Goal: Task Accomplishment & Management: Manage account settings

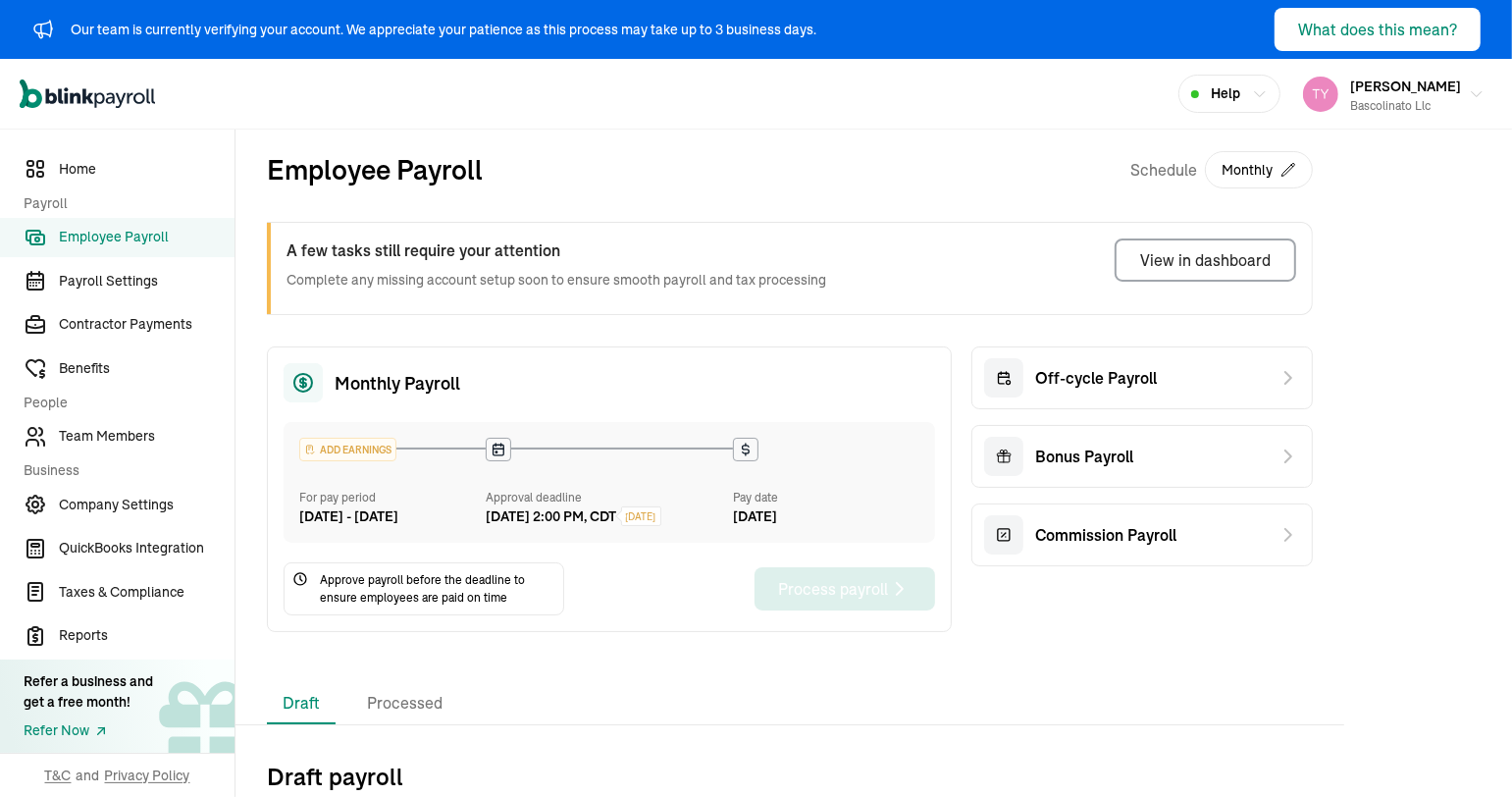
click at [335, 451] on div "ADD EARNINGS" at bounding box center [348, 450] width 95 height 22
click at [335, 450] on div "ADD EARNINGS" at bounding box center [348, 450] width 95 height 22
click at [656, 514] on span "[DATE]" at bounding box center [640, 516] width 31 height 15
click at [125, 433] on span "Team Members" at bounding box center [147, 436] width 176 height 21
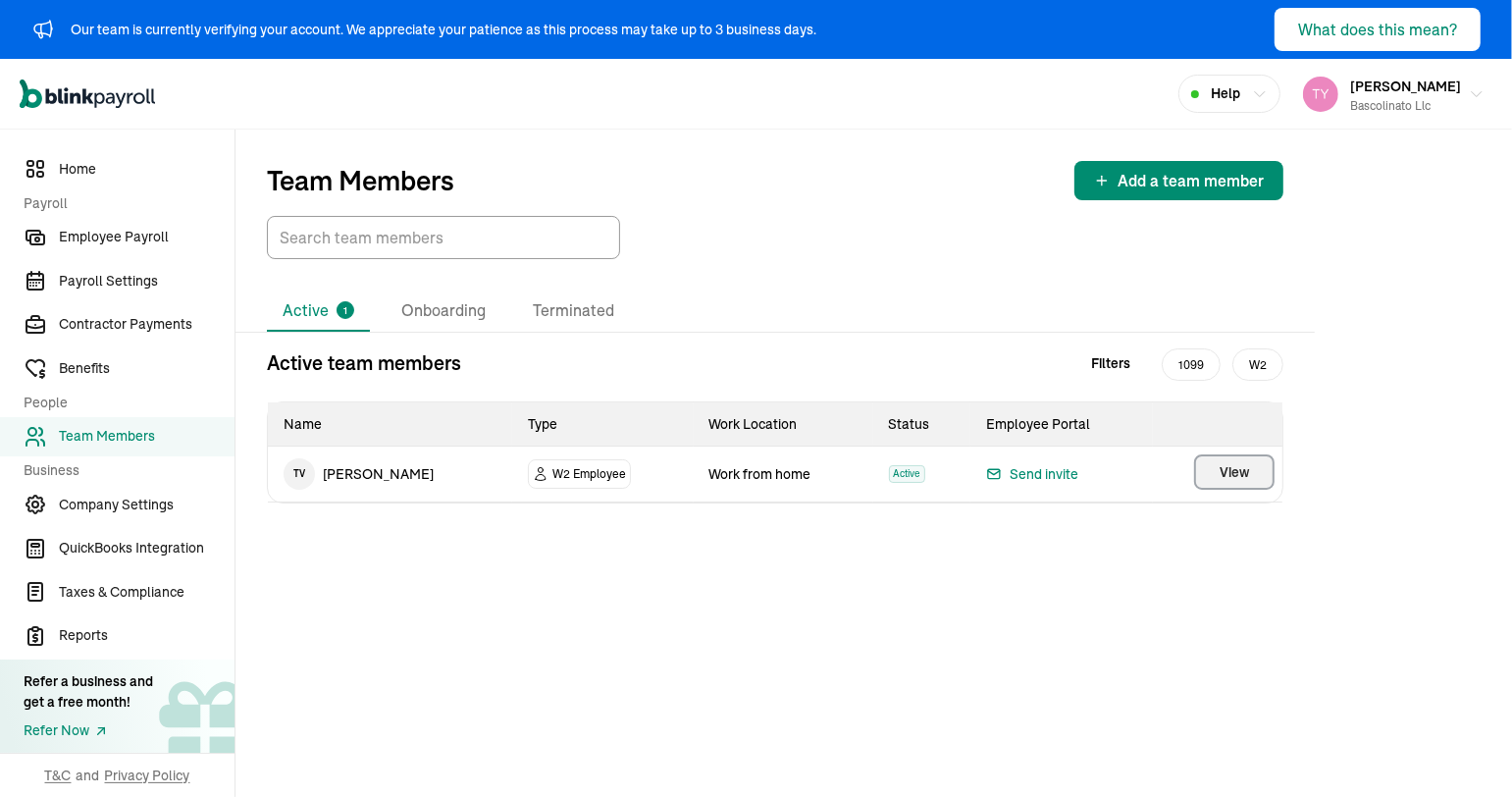
click at [1255, 475] on button "View" at bounding box center [1233, 473] width 80 height 36
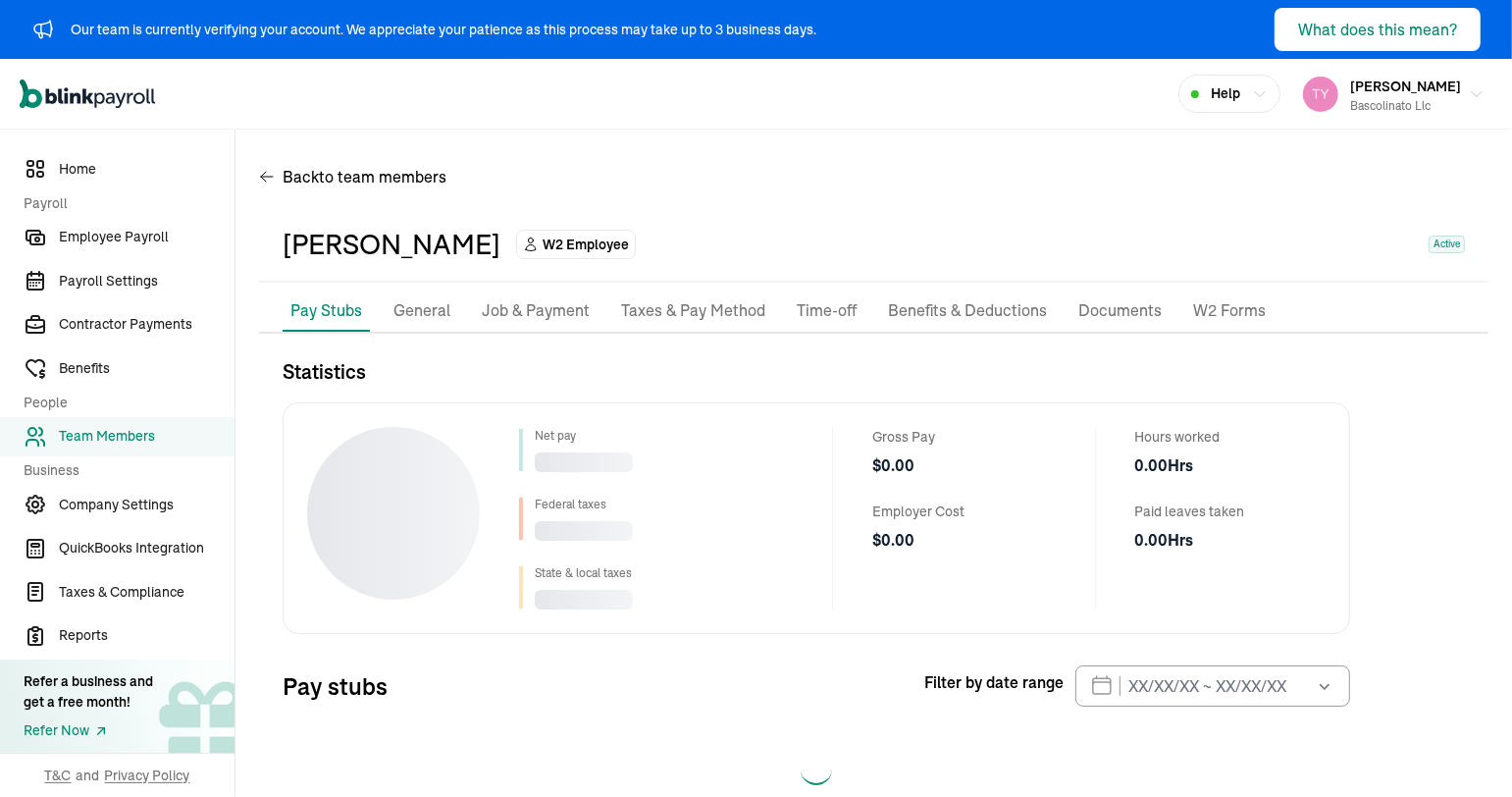
select select "2025"
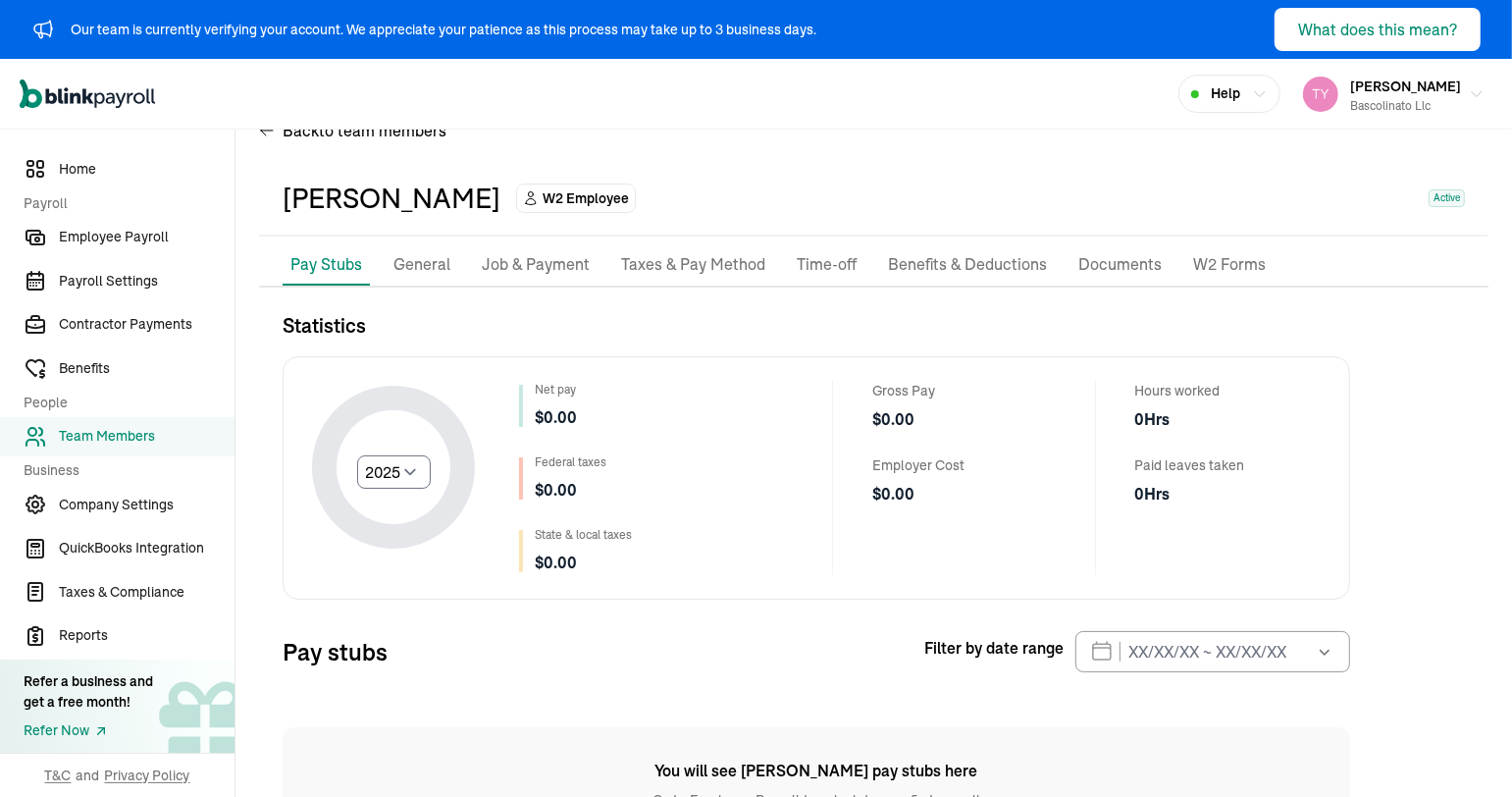
scroll to position [133, 0]
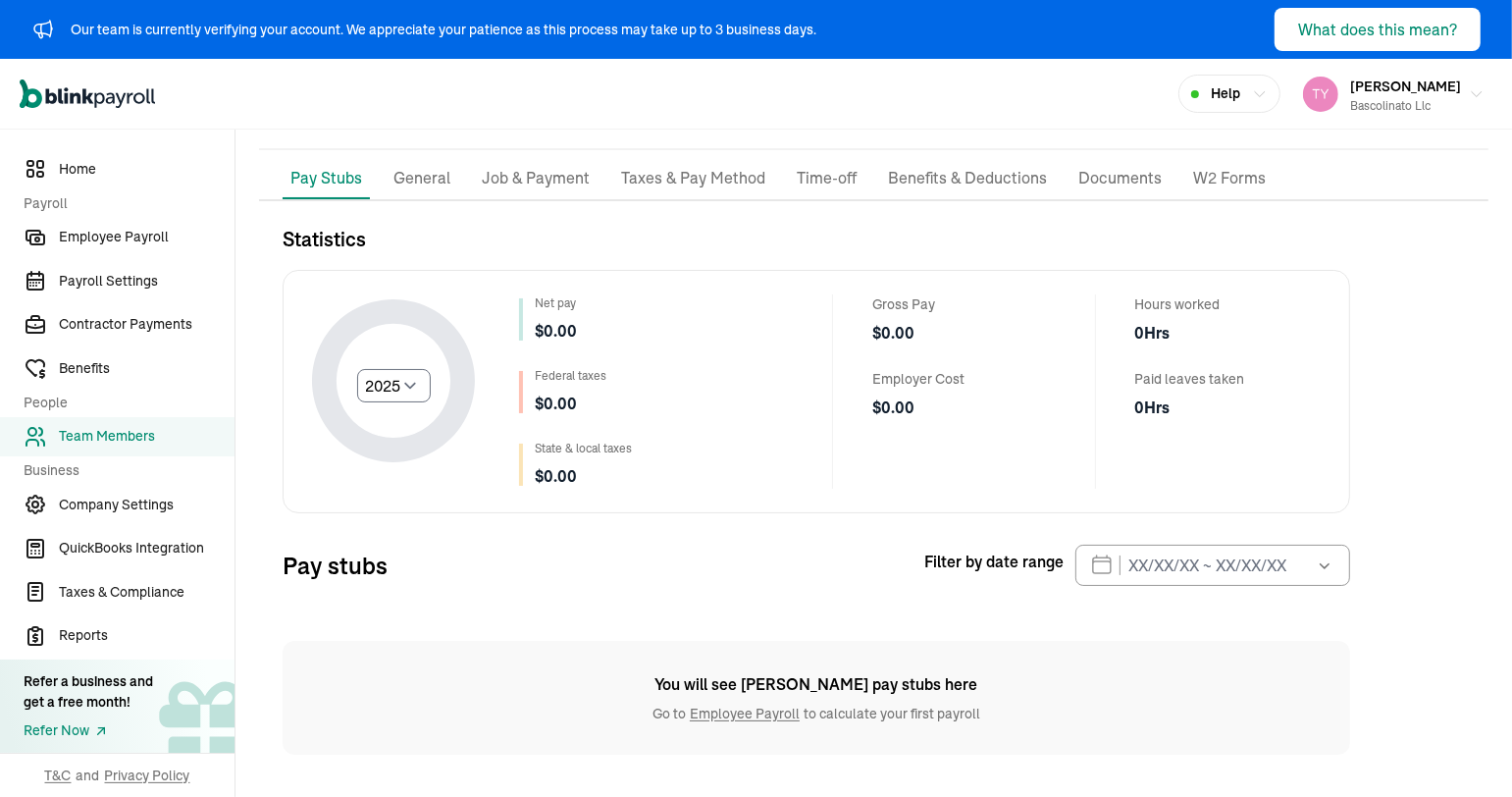
click at [406, 177] on p "General" at bounding box center [422, 179] width 57 height 26
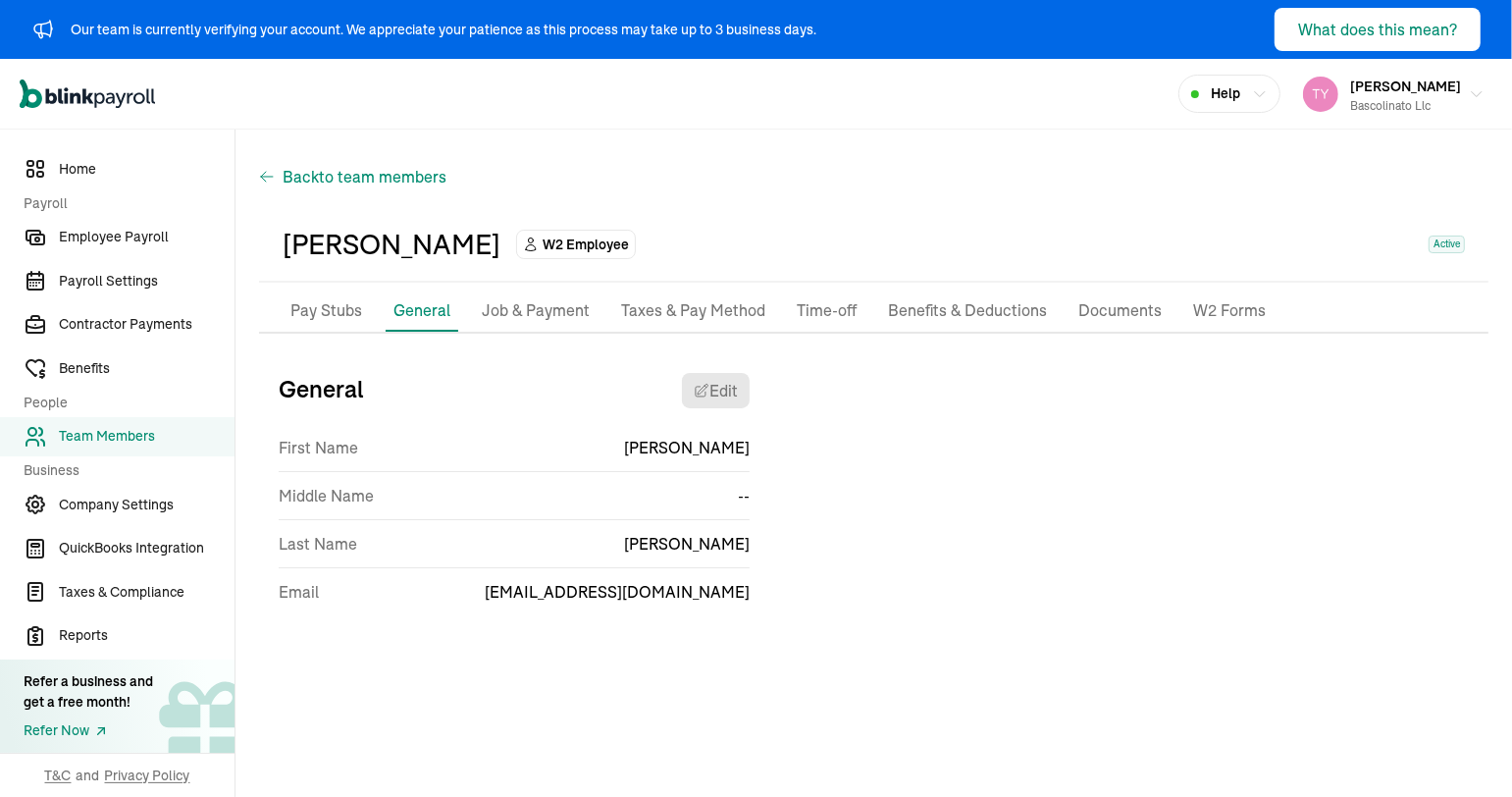
scroll to position [0, 0]
click at [521, 310] on p "Job & Payment" at bounding box center [535, 311] width 108 height 26
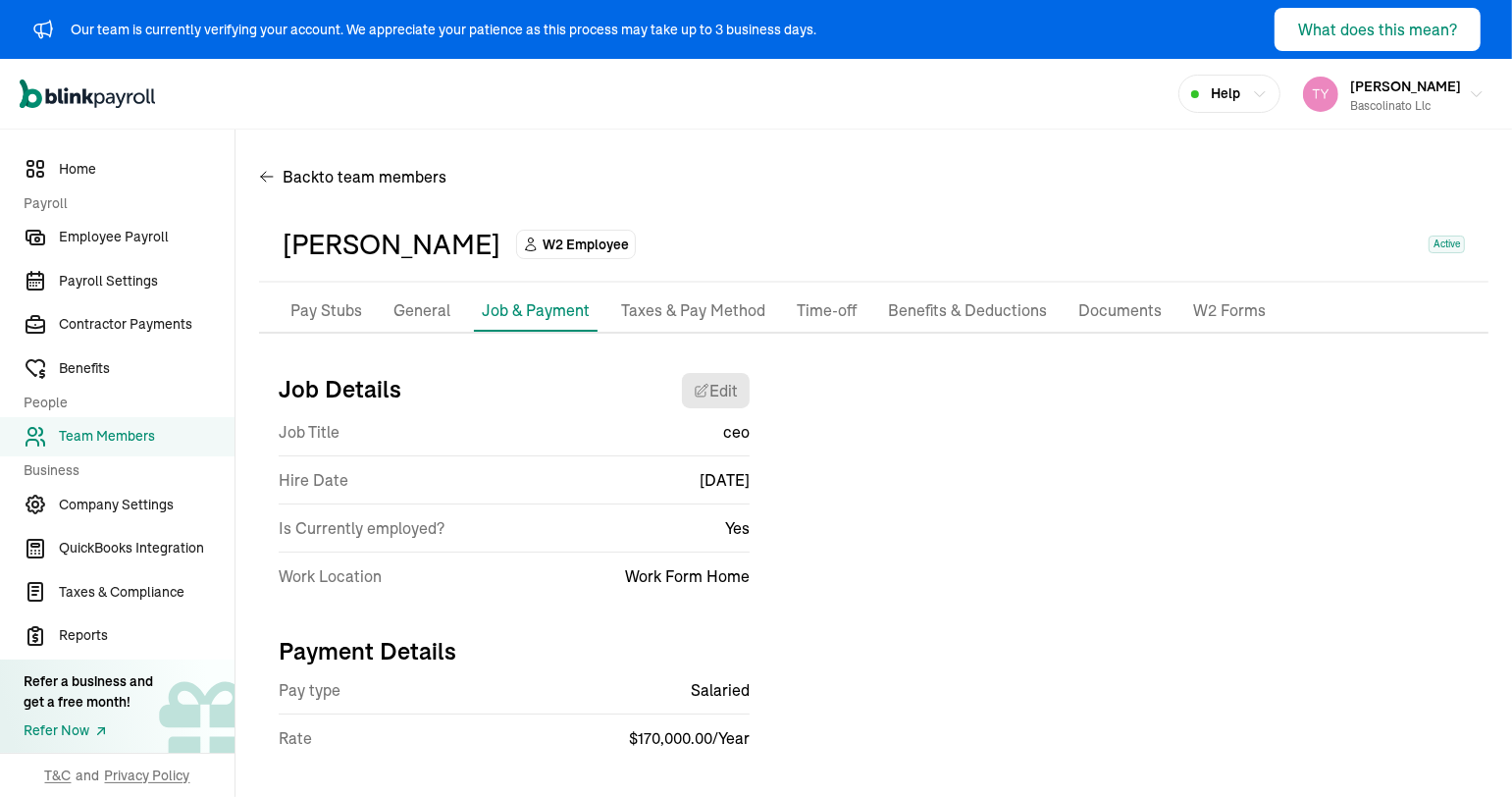
click at [705, 317] on p "Taxes & Pay Method" at bounding box center [693, 311] width 144 height 26
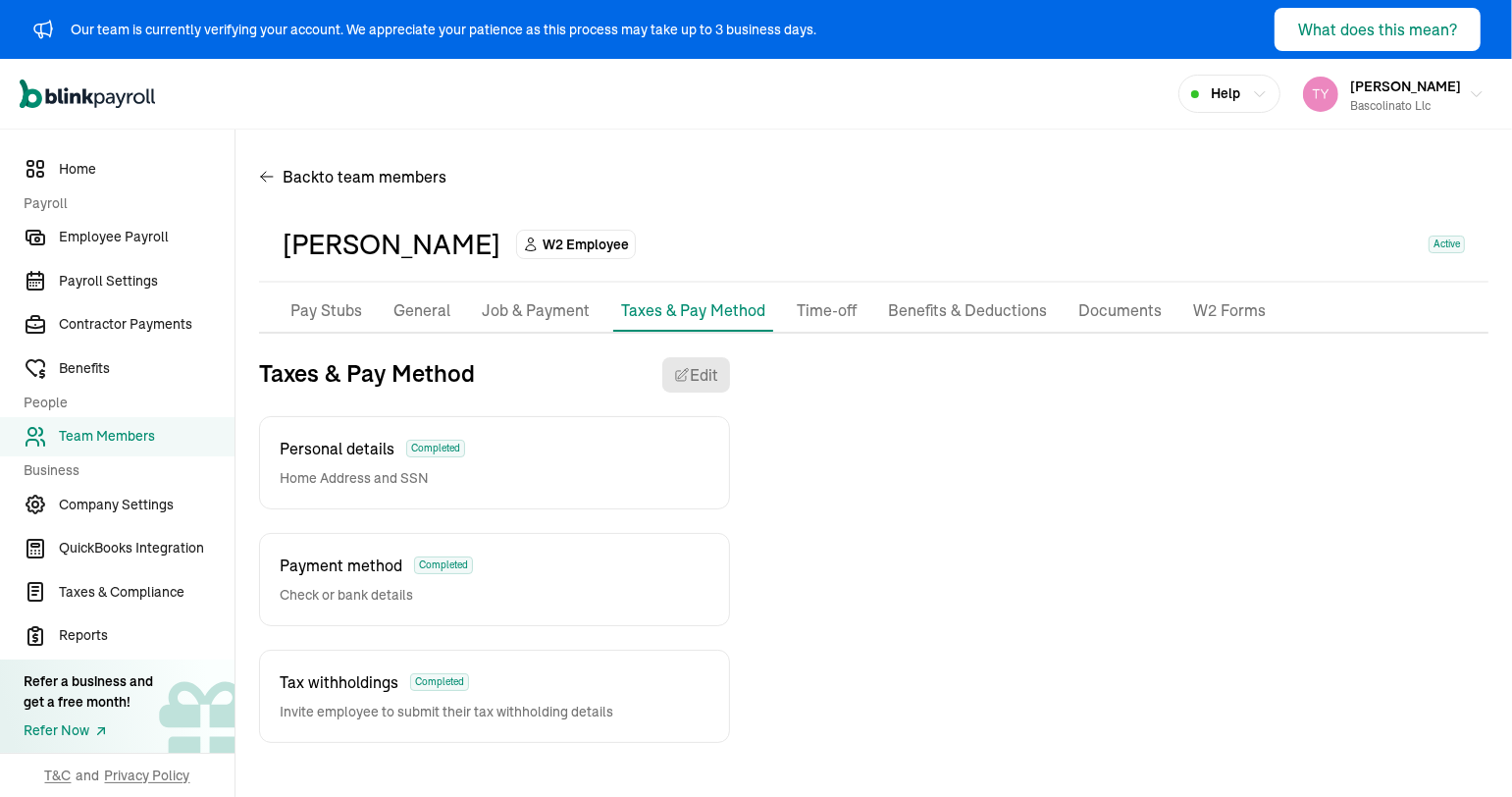
click at [823, 310] on p "Time-off" at bounding box center [826, 311] width 60 height 26
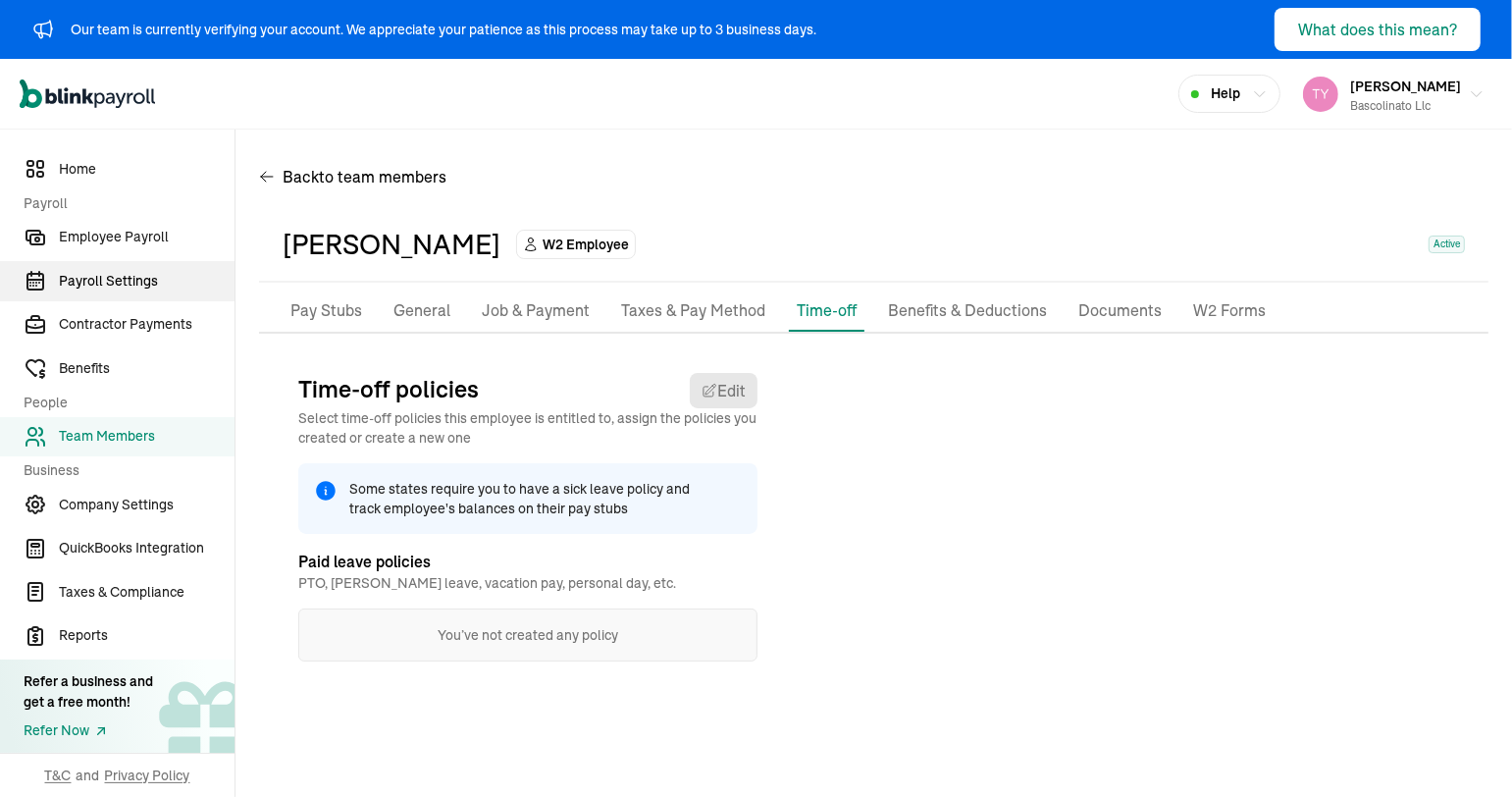
click at [124, 283] on span "Payroll Settings" at bounding box center [147, 281] width 176 height 21
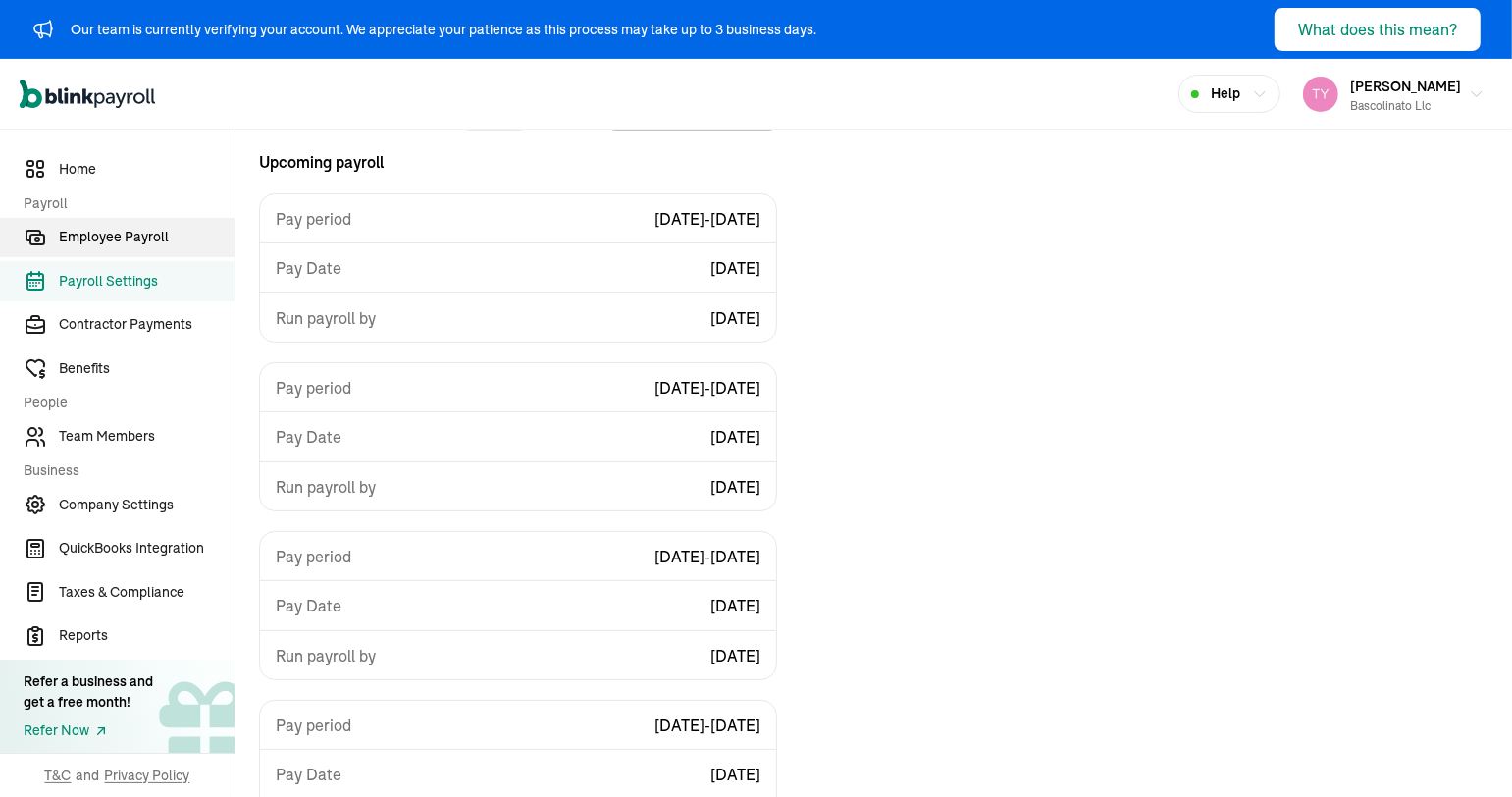
scroll to position [235, 0]
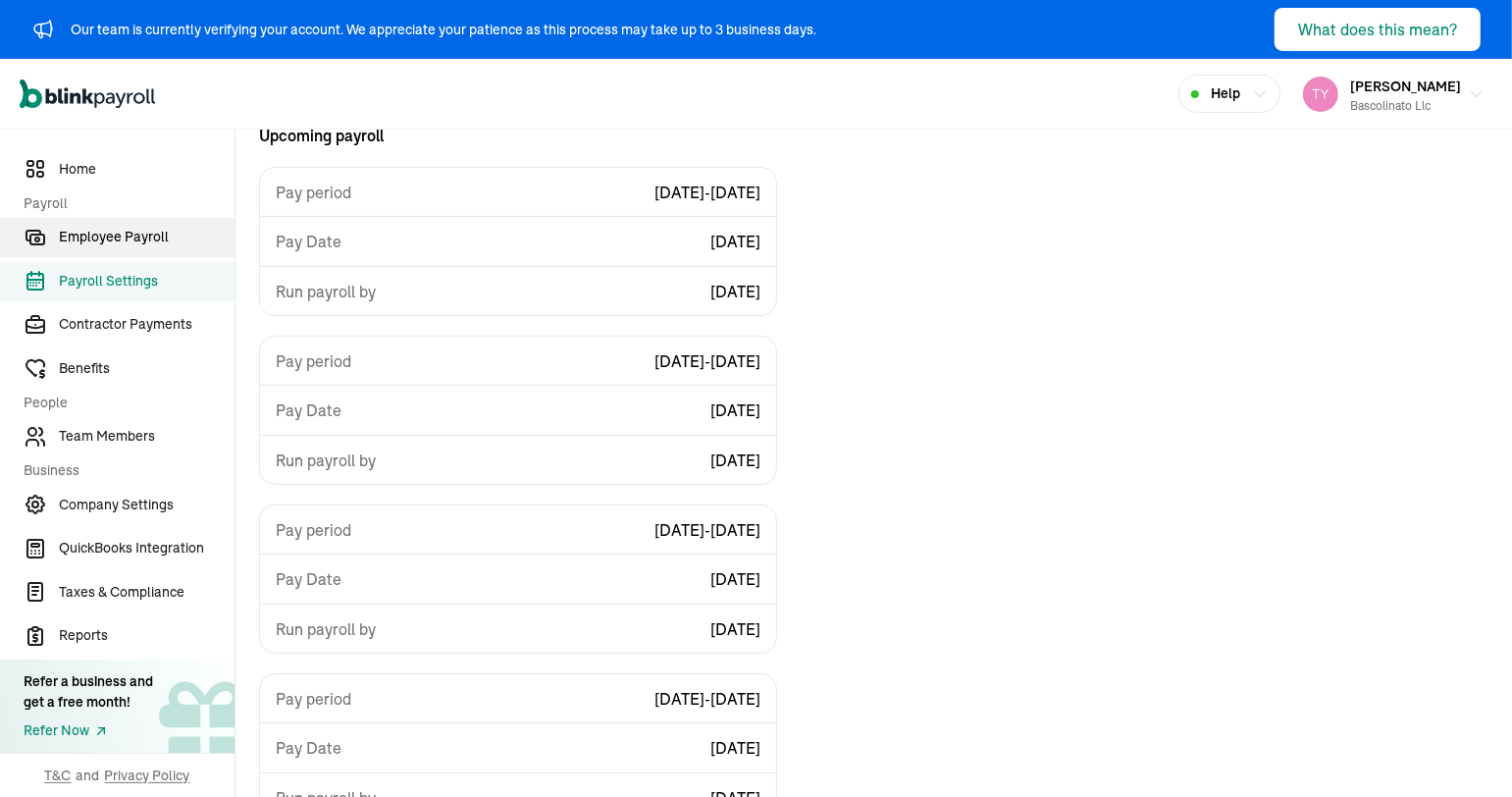
click at [121, 243] on span "Employee Payroll" at bounding box center [147, 236] width 176 height 21
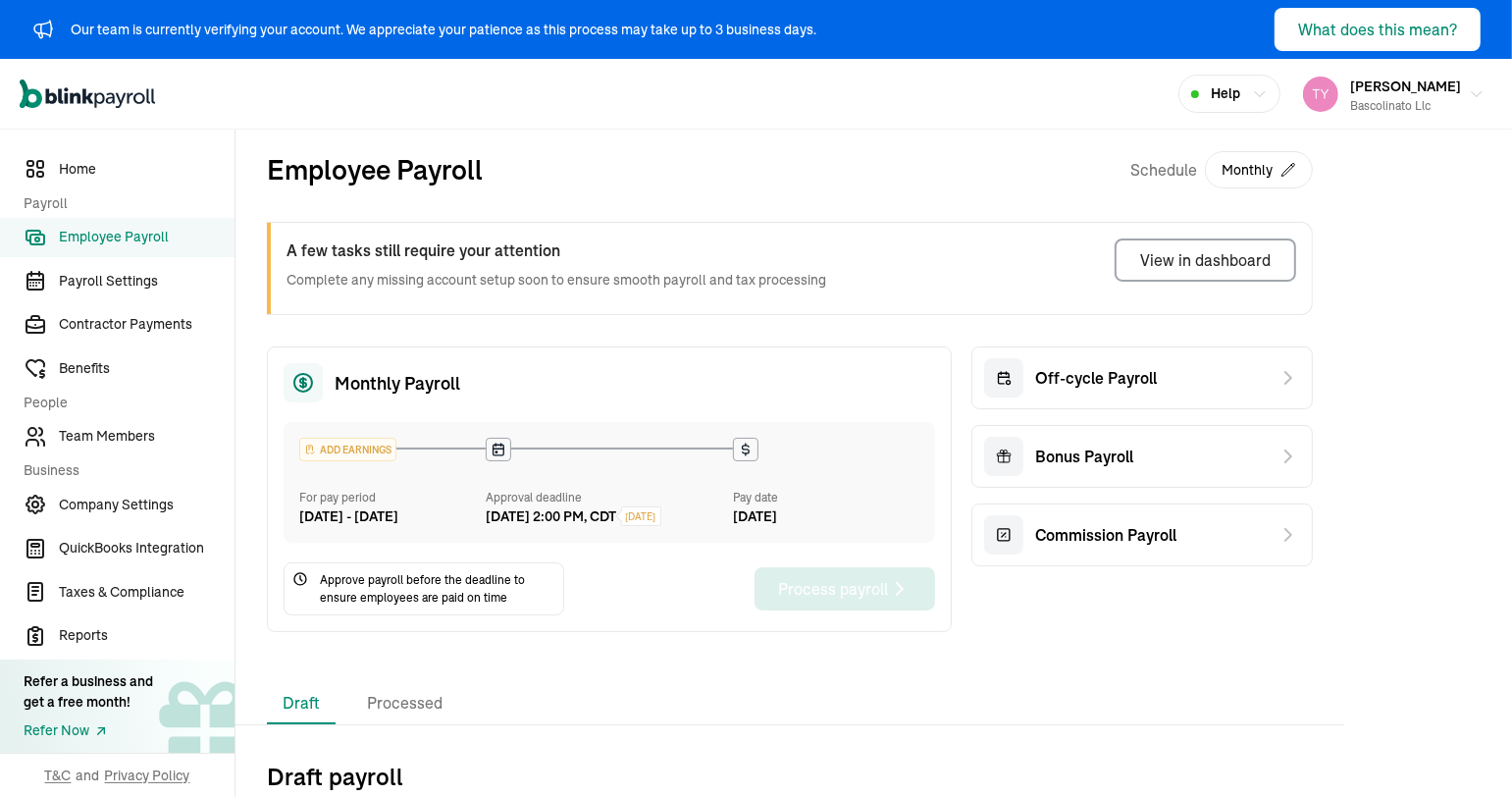
scroll to position [166, 0]
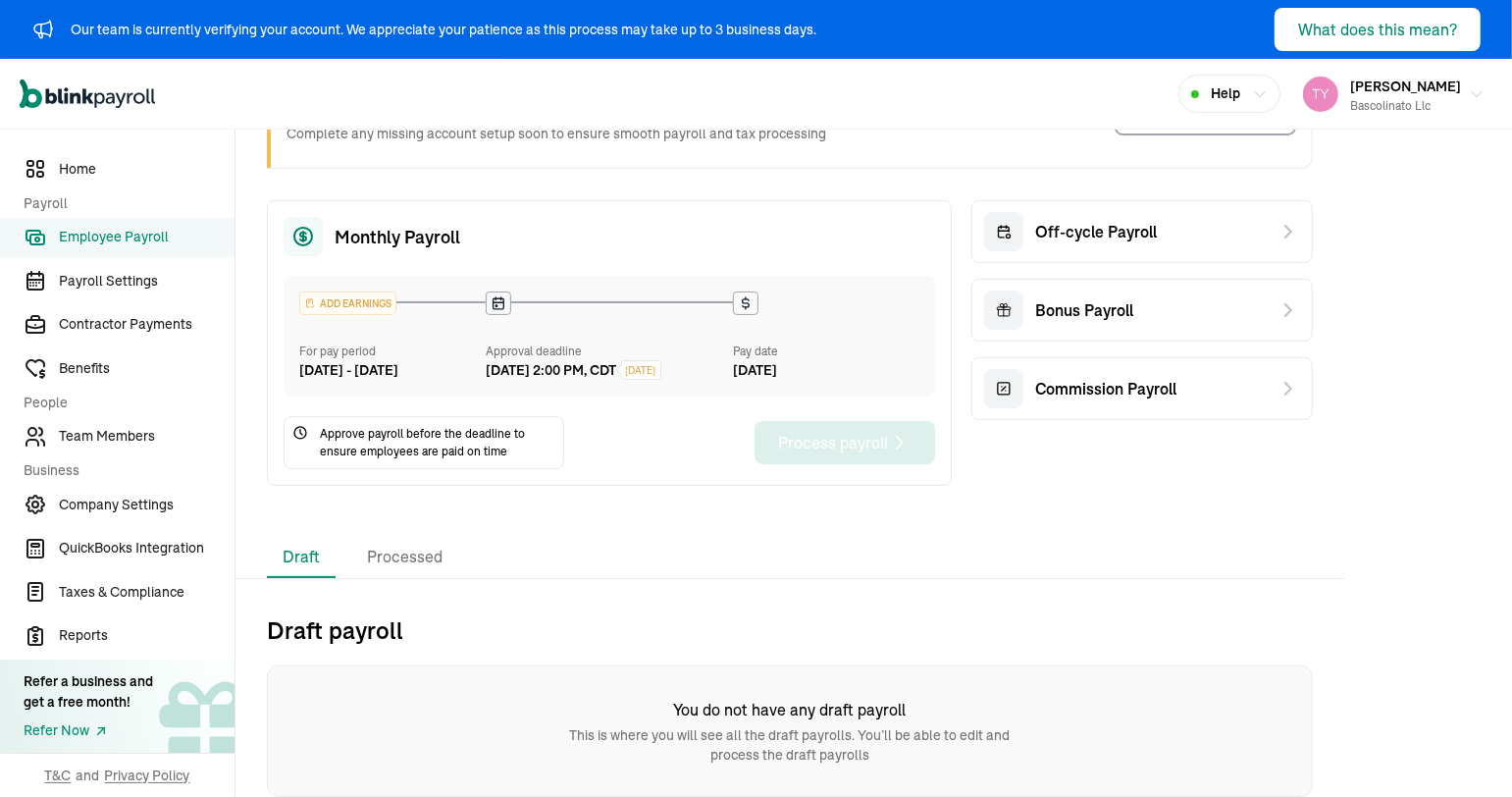
click at [736, 769] on div "You do not have any draft payroll This is where you will see all the draft payr…" at bounding box center [790, 731] width 1046 height 132
click at [416, 475] on div "Monthly Payroll ADD EARNINGS For pay period [DATE] - [DATE] Approval deadline […" at bounding box center [609, 343] width 685 height 286
click at [427, 451] on span "Approve payroll before the deadline to ensure employees are paid on time" at bounding box center [438, 443] width 235 height 36
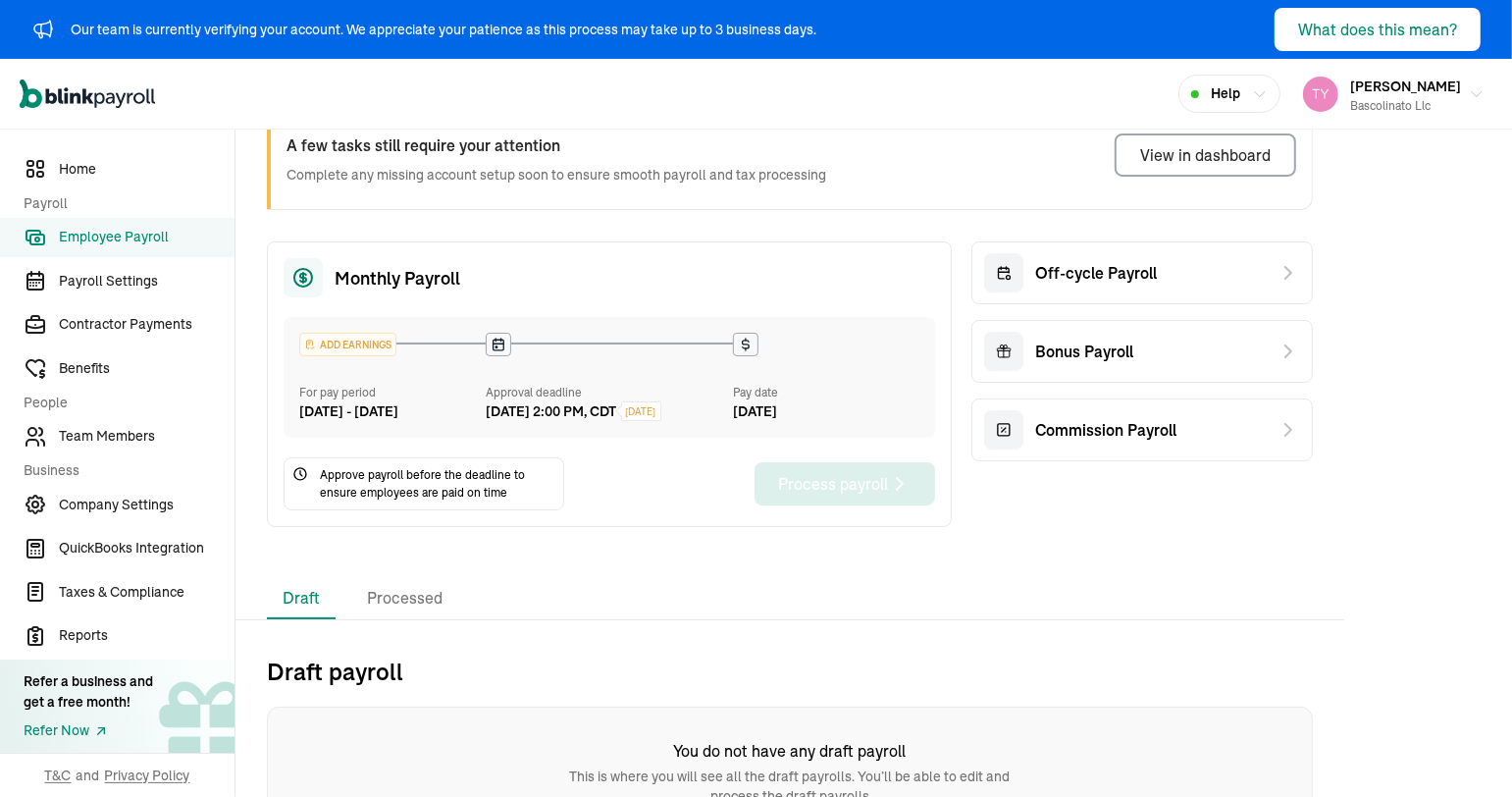
scroll to position [0, 0]
